Goal: Task Accomplishment & Management: Manage account settings

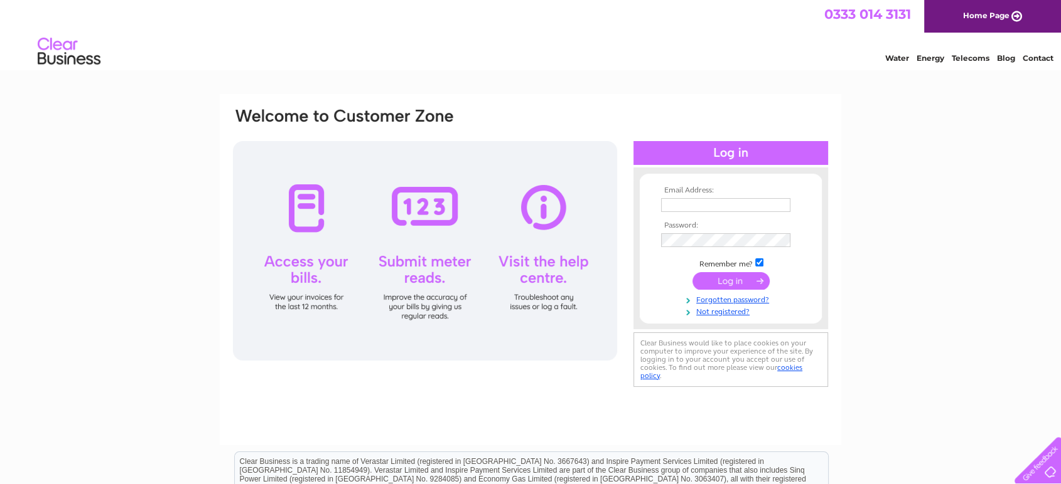
type input "[EMAIL_ADDRESS][DOMAIN_NAME]"
click at [742, 279] on input "submit" at bounding box center [730, 281] width 77 height 18
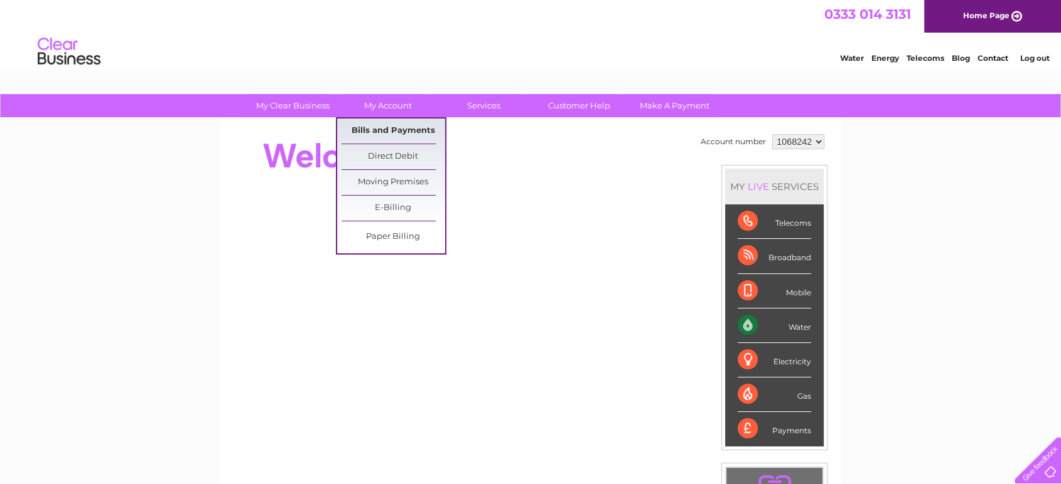
click at [376, 125] on link "Bills and Payments" at bounding box center [393, 131] width 104 height 25
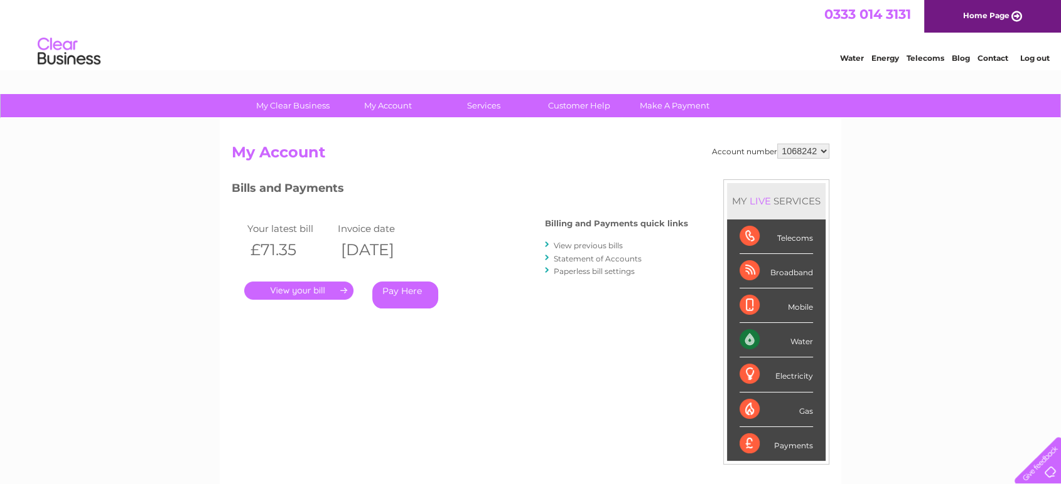
click at [286, 294] on link "." at bounding box center [298, 291] width 109 height 18
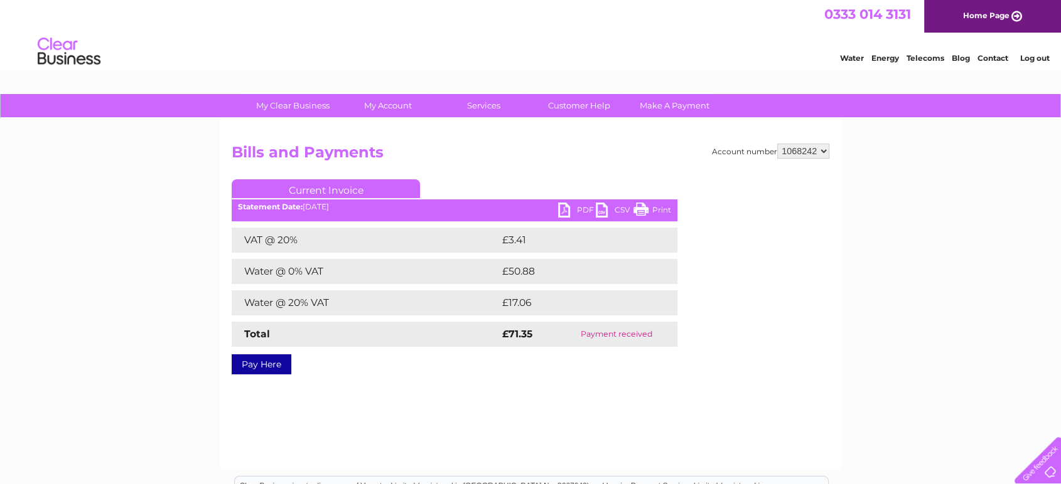
click at [559, 206] on link "PDF" at bounding box center [577, 212] width 38 height 18
click at [1034, 58] on link "Log out" at bounding box center [1033, 57] width 29 height 9
